Goal: Information Seeking & Learning: Learn about a topic

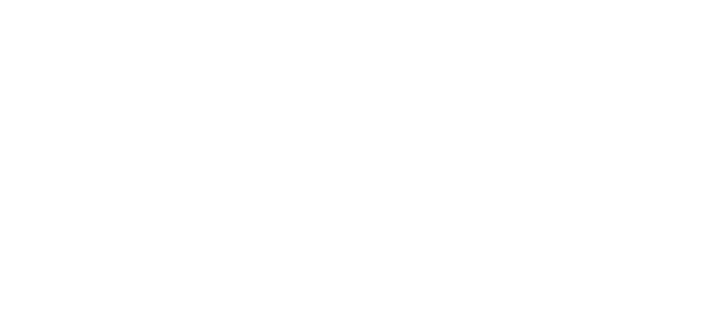
scroll to position [5377, 0]
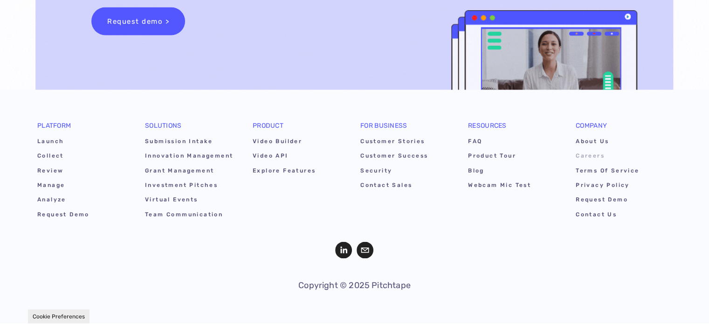
click at [597, 153] on link "Careers" at bounding box center [620, 157] width 89 height 14
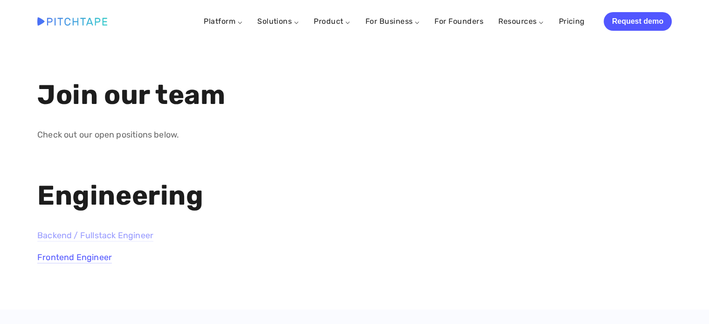
click at [97, 234] on link "Backend / Fullstack Engineer" at bounding box center [95, 235] width 116 height 11
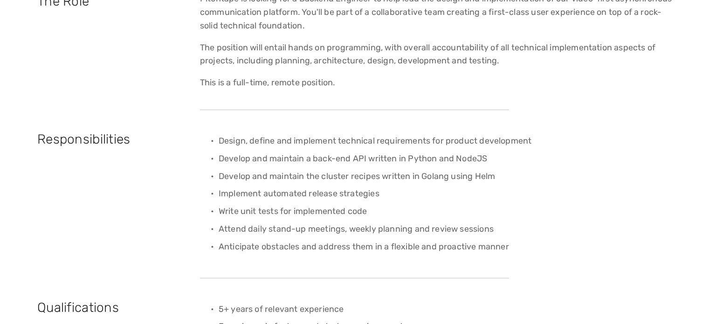
scroll to position [326, 0]
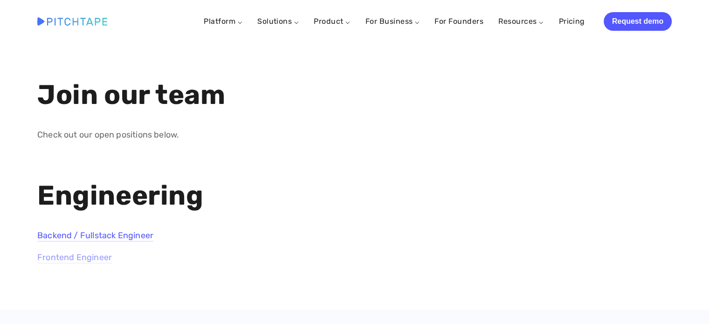
click at [86, 254] on link "Frontend Engineer" at bounding box center [74, 257] width 75 height 11
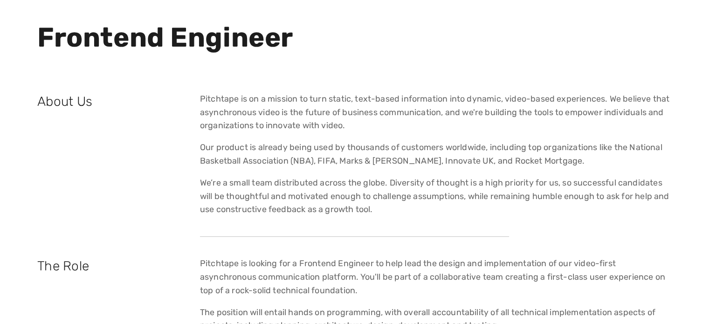
scroll to position [47, 0]
